Goal: Navigation & Orientation: Understand site structure

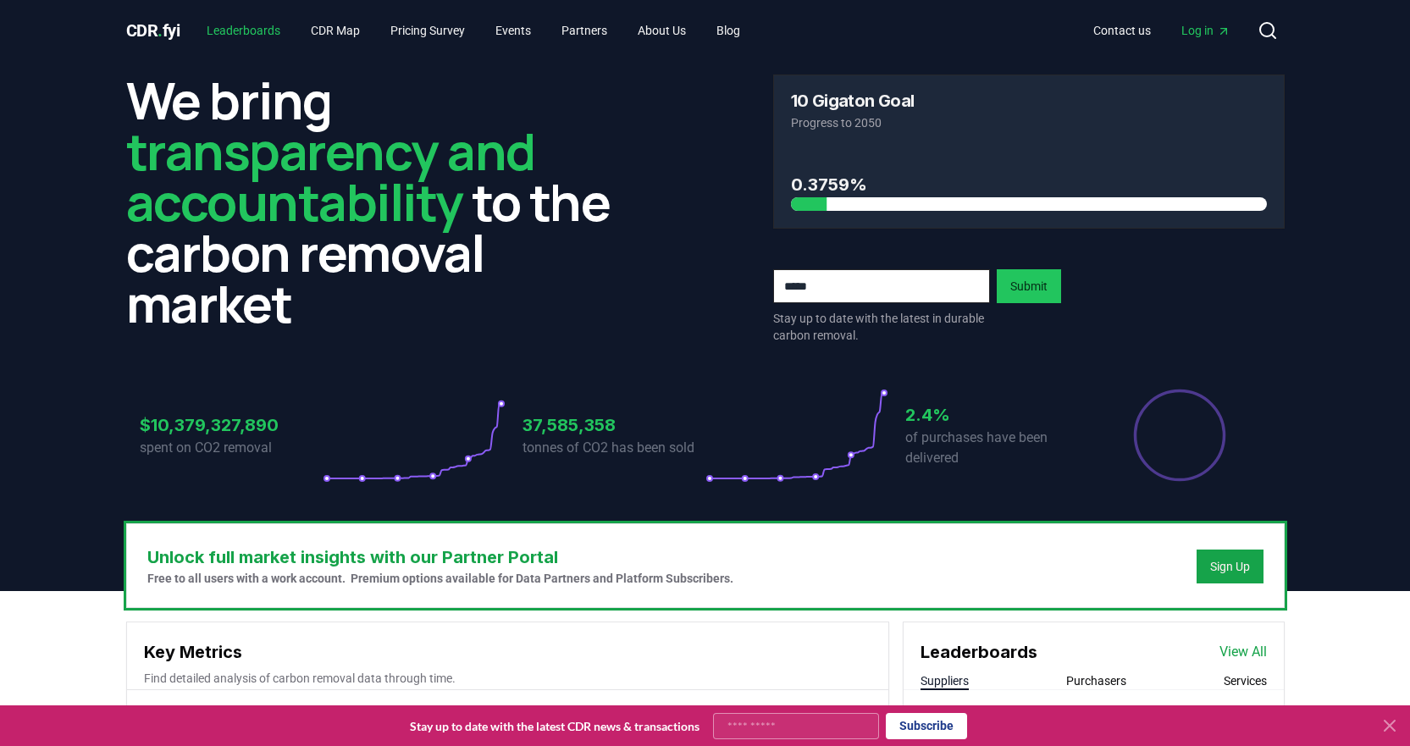
click at [255, 35] on link "Leaderboards" at bounding box center [243, 30] width 101 height 30
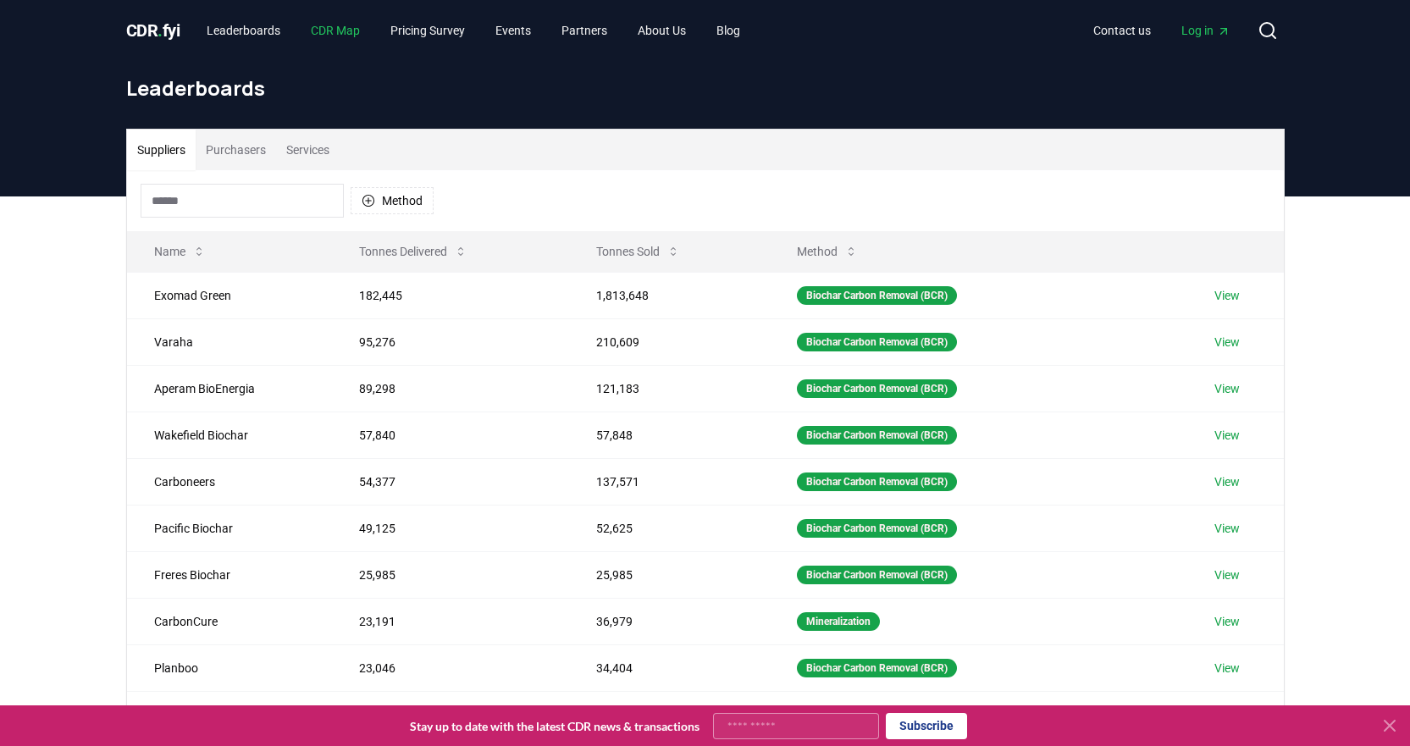
click at [346, 38] on link "CDR Map" at bounding box center [335, 30] width 76 height 30
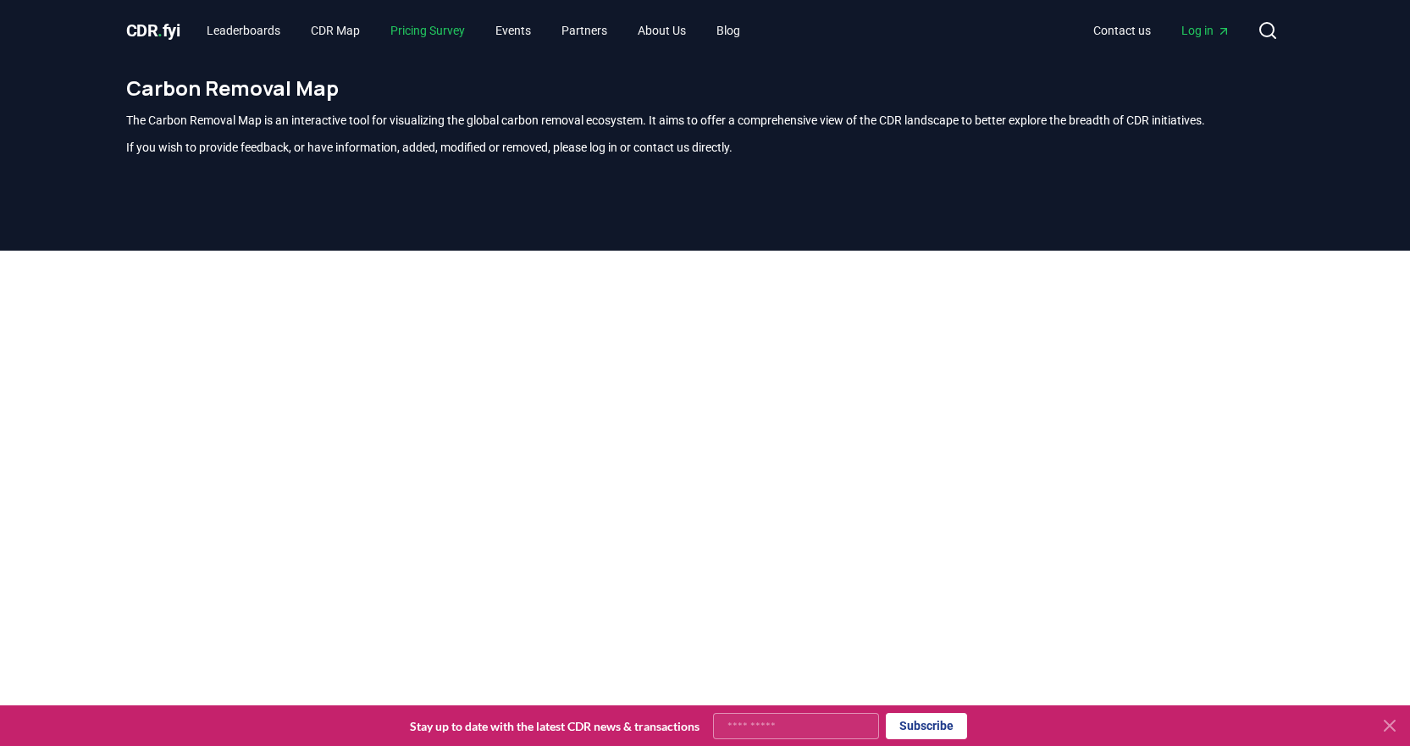
click at [423, 29] on link "Pricing Survey" at bounding box center [428, 30] width 102 height 30
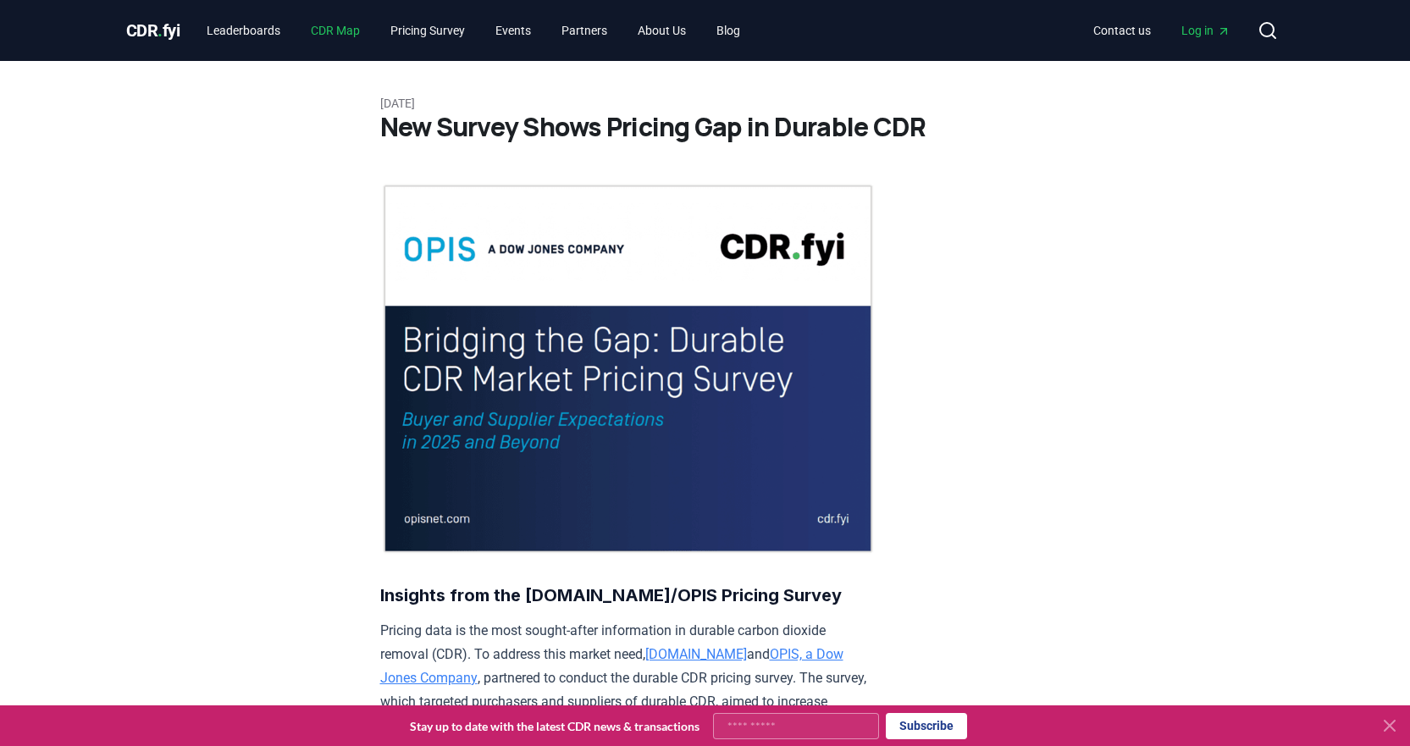
click at [366, 25] on link "CDR Map" at bounding box center [335, 30] width 76 height 30
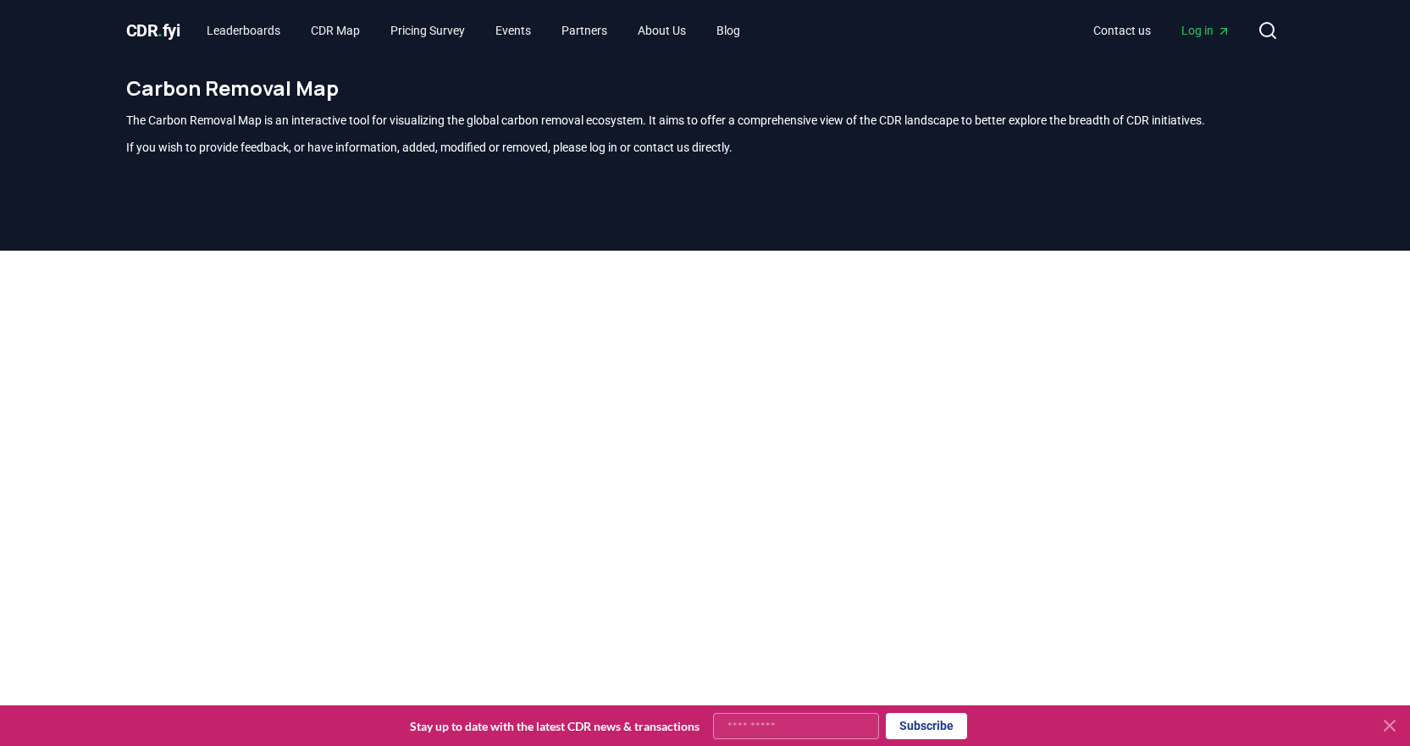
scroll to position [498, 0]
